Goal: Task Accomplishment & Management: Use online tool/utility

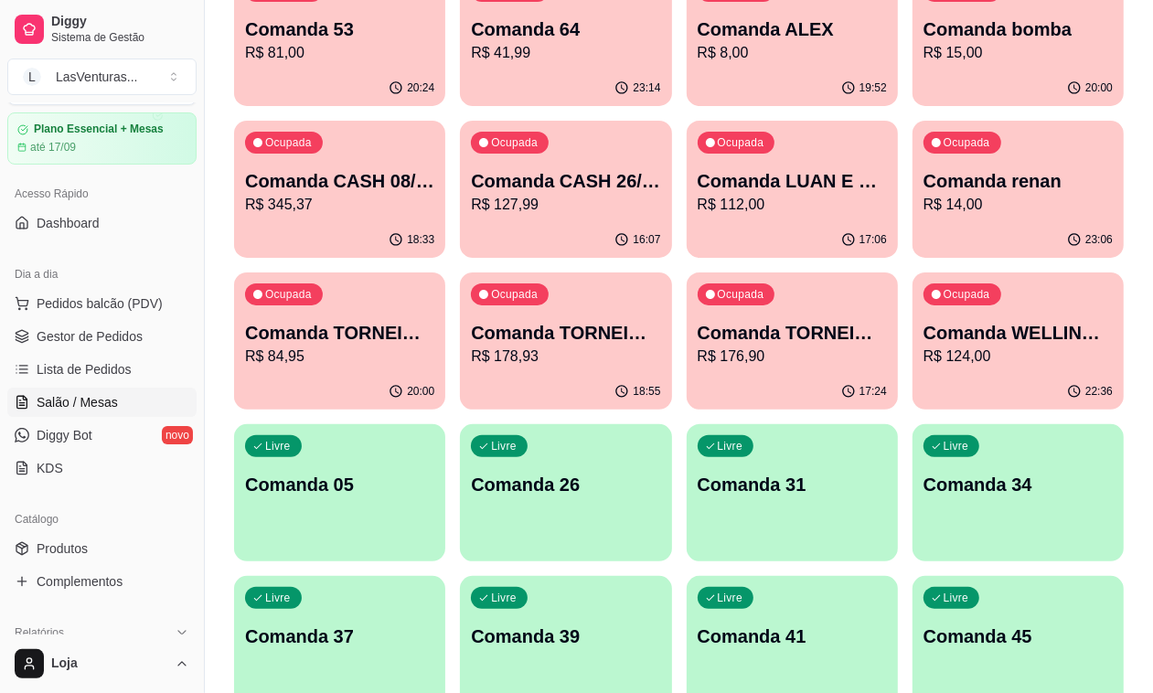
scroll to position [377, 0]
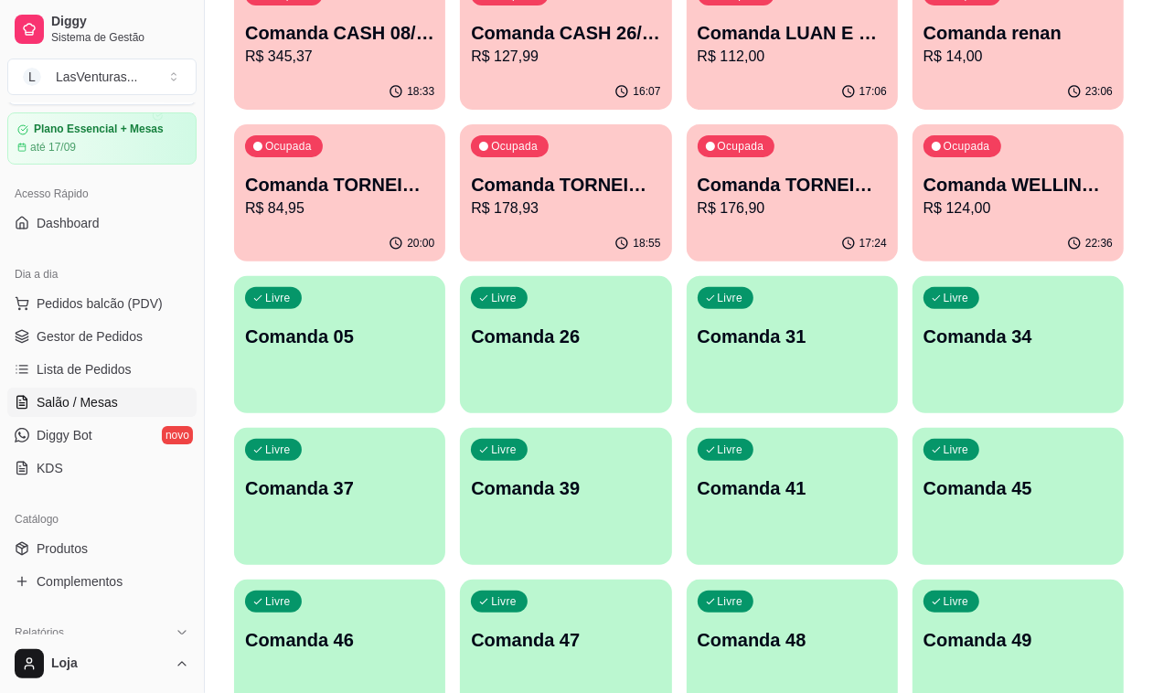
click at [445, 428] on div "Livre Comanda 37" at bounding box center [339, 485] width 211 height 115
click at [98, 290] on button "Pedidos balcão (PDV)" at bounding box center [101, 303] width 189 height 29
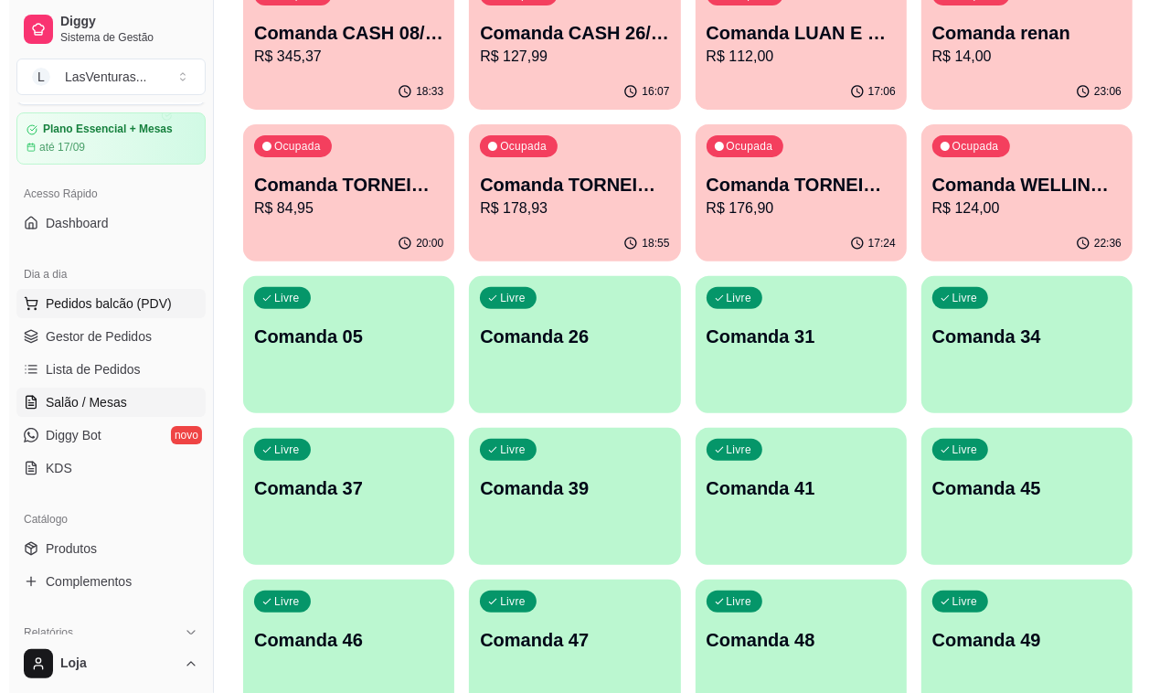
scroll to position [457, 0]
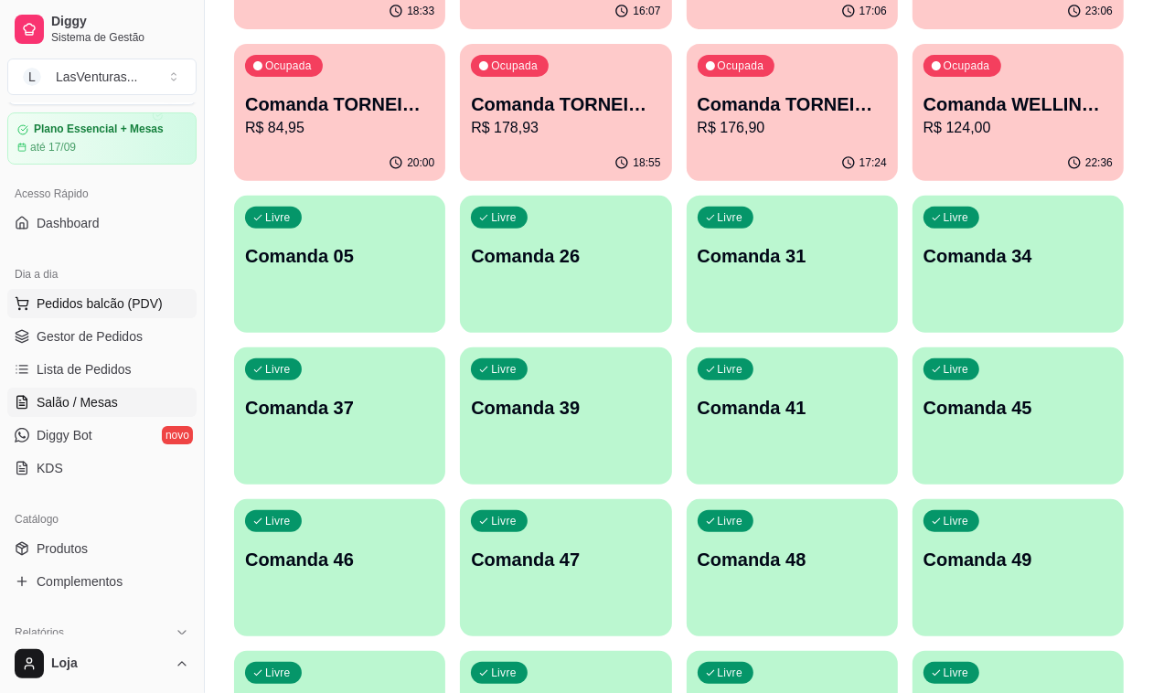
click at [133, 299] on span "Pedidos balcão (PDV)" at bounding box center [100, 303] width 126 height 18
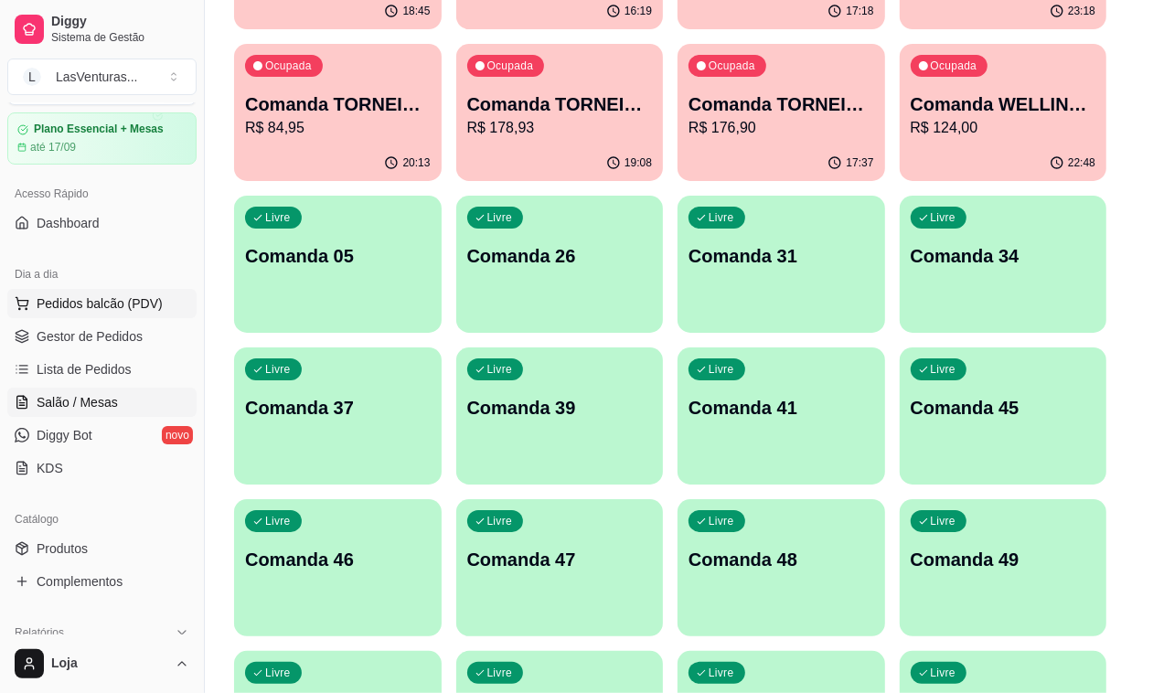
click at [135, 340] on img at bounding box center [116, 345] width 174 height 118
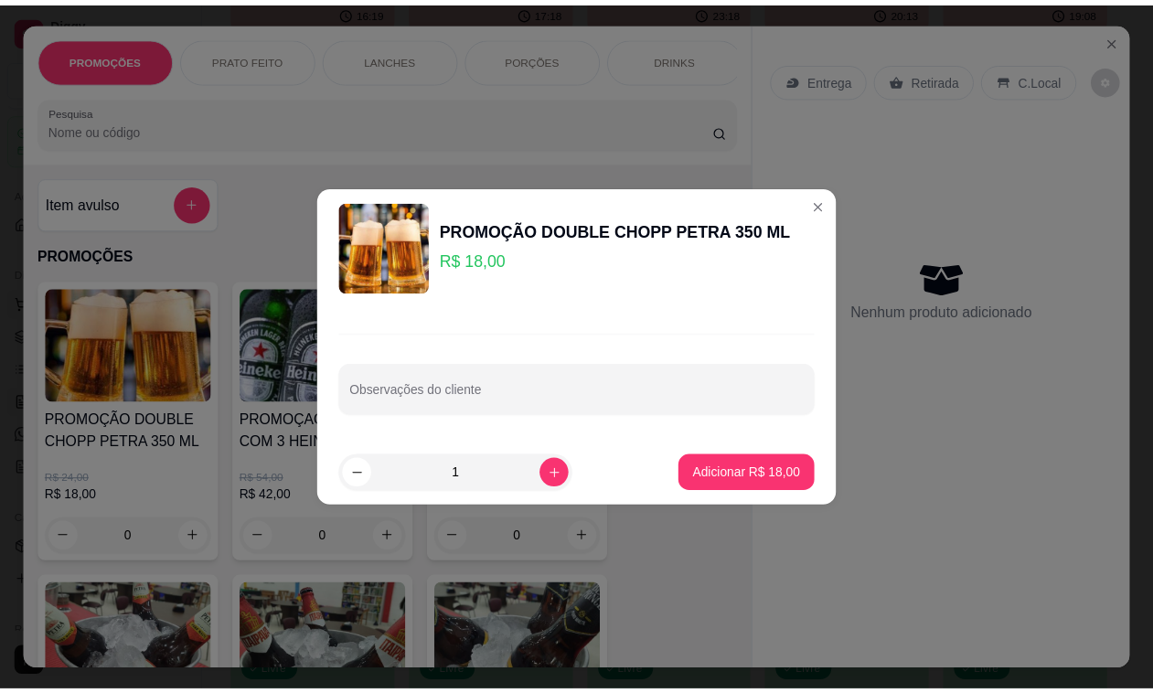
scroll to position [622, 0]
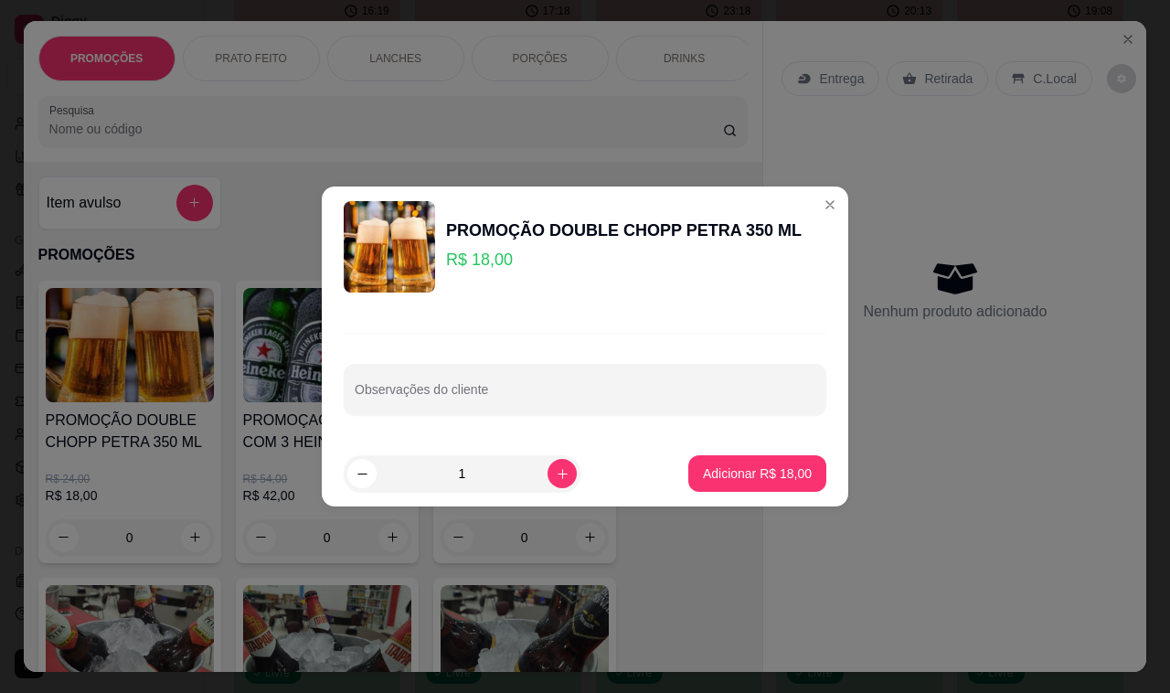
click at [815, 206] on div "Nenhum produto adicionado" at bounding box center [955, 290] width 346 height 358
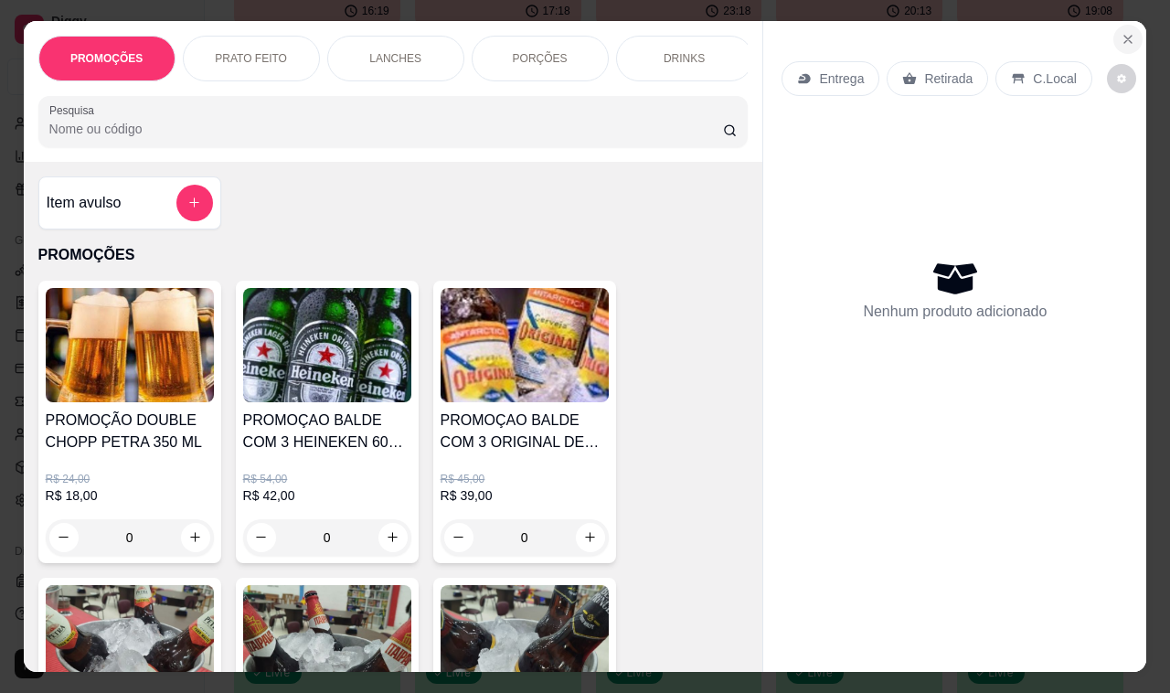
click at [1113, 32] on button "Close" at bounding box center [1127, 39] width 29 height 29
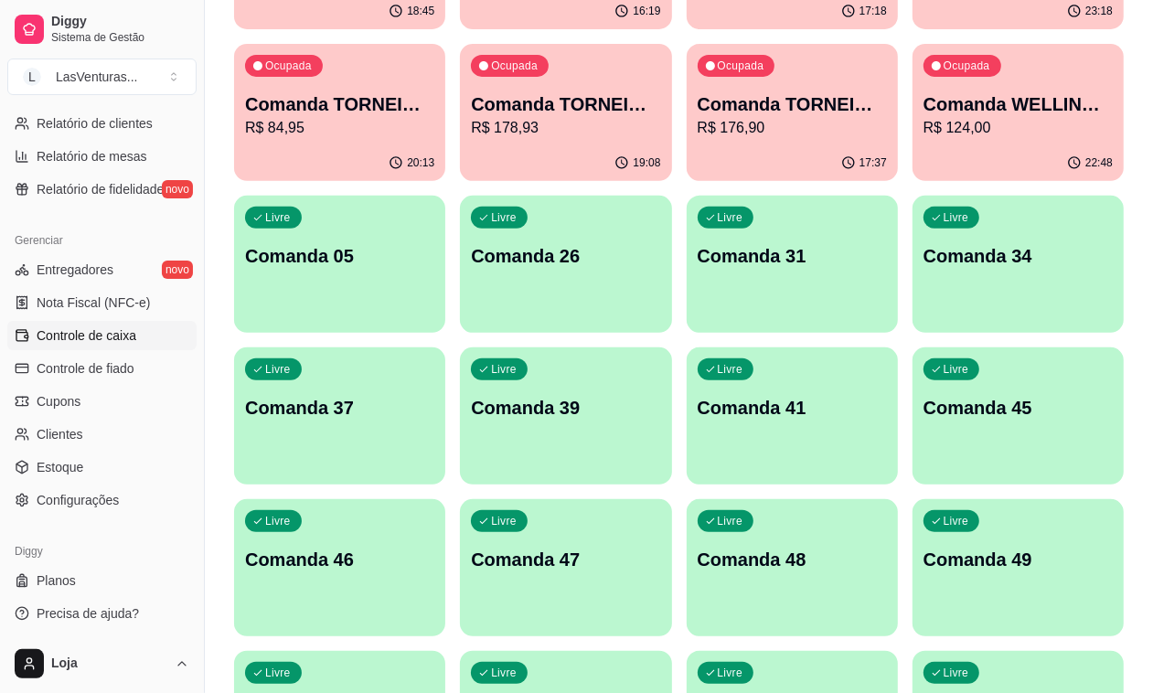
click at [121, 336] on span "Controle de caixa" at bounding box center [87, 335] width 100 height 18
